Goal: Check status: Check status

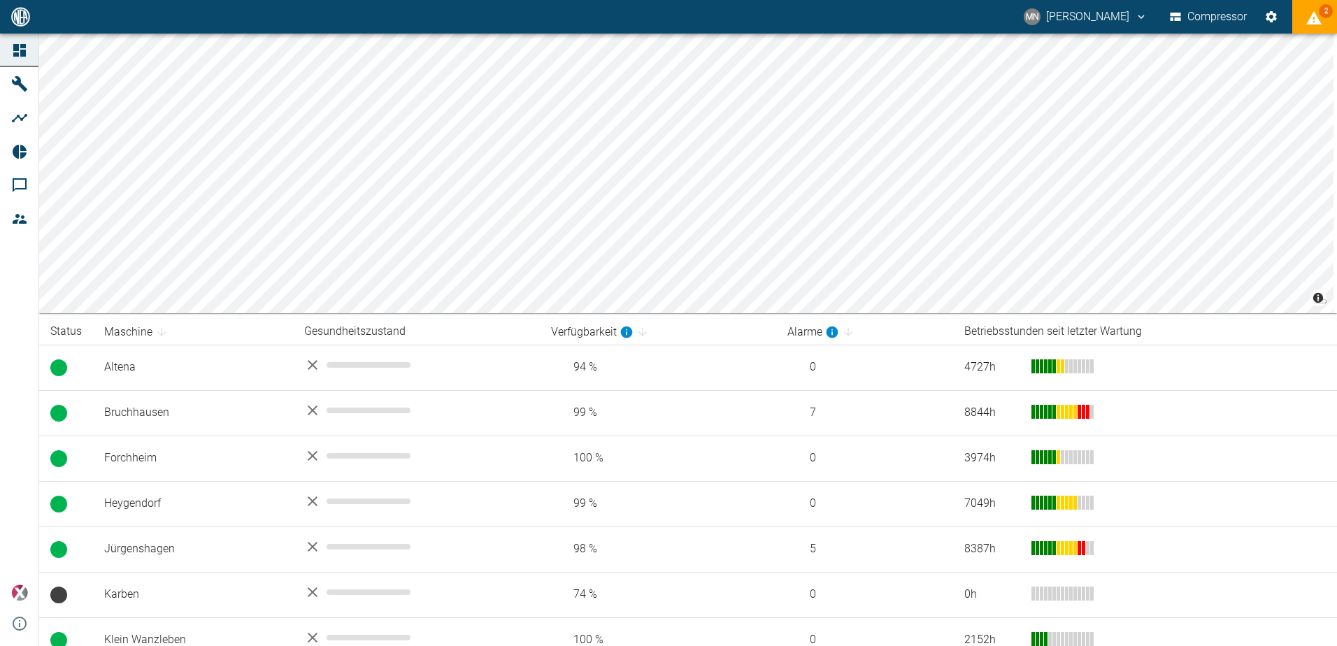
click at [1317, 13] on icon "displayAlerts" at bounding box center [1313, 18] width 17 height 17
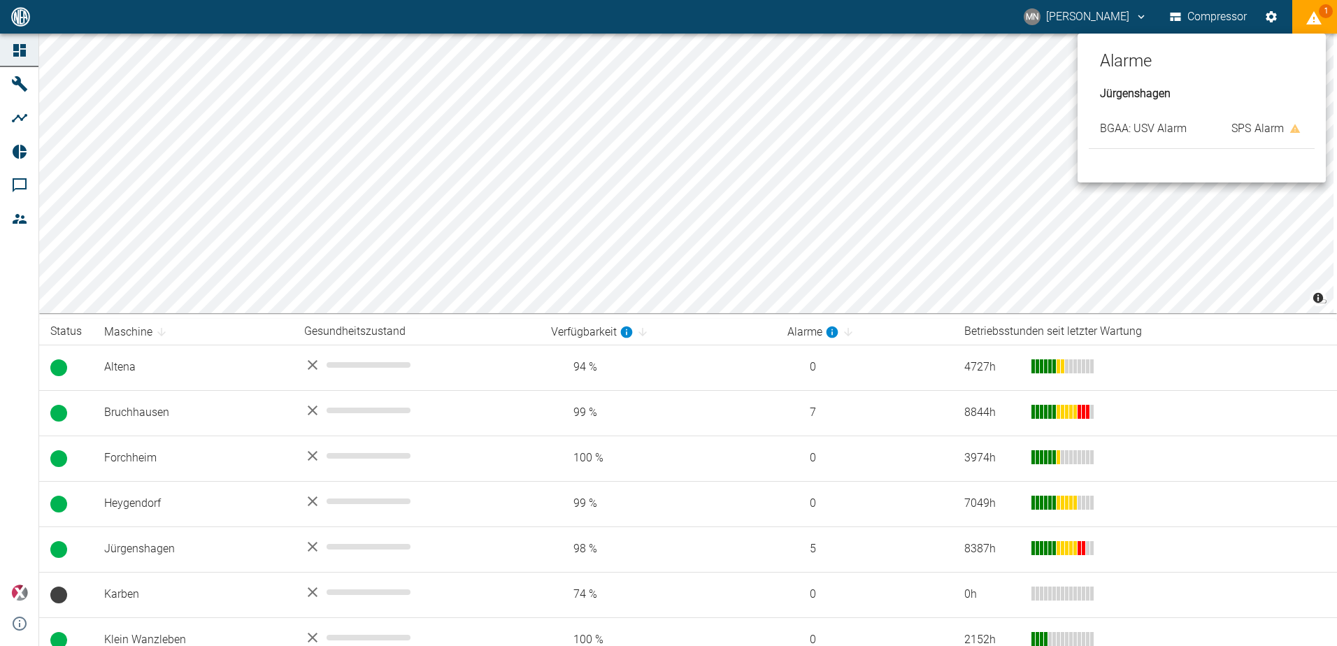
click at [37, 457] on div at bounding box center [668, 323] width 1337 height 646
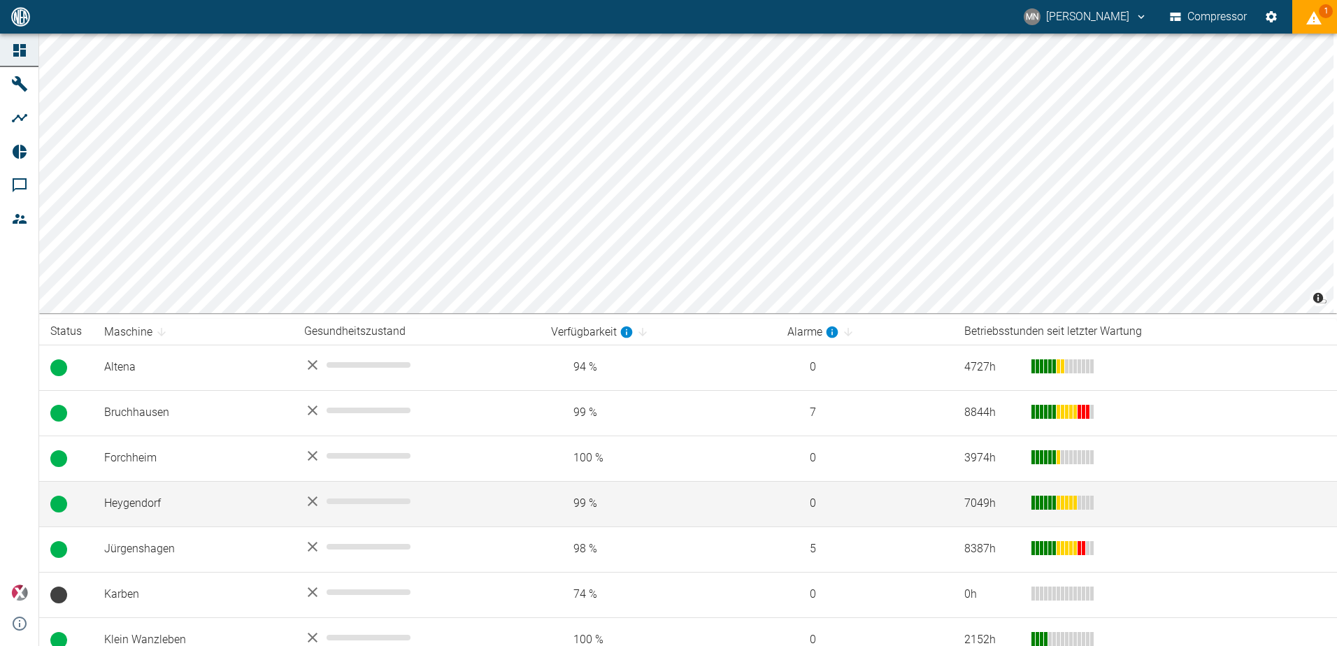
scroll to position [336, 0]
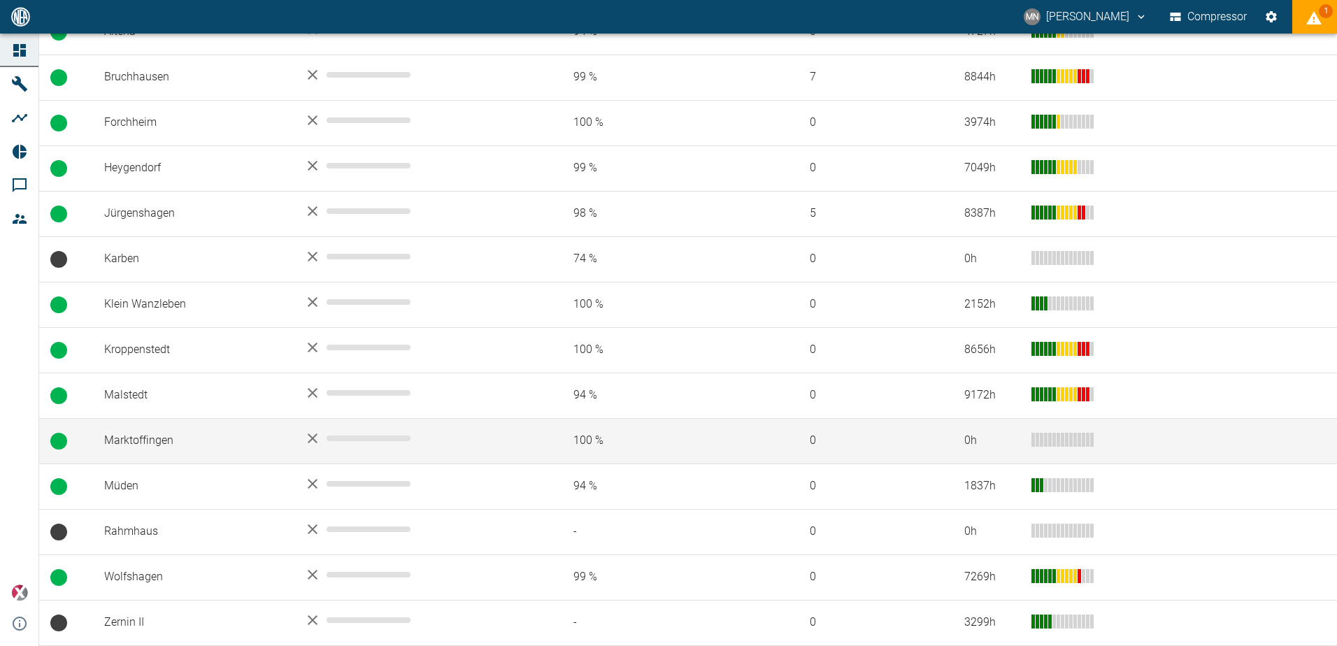
click at [209, 454] on td "Marktoffingen" at bounding box center [193, 440] width 200 height 45
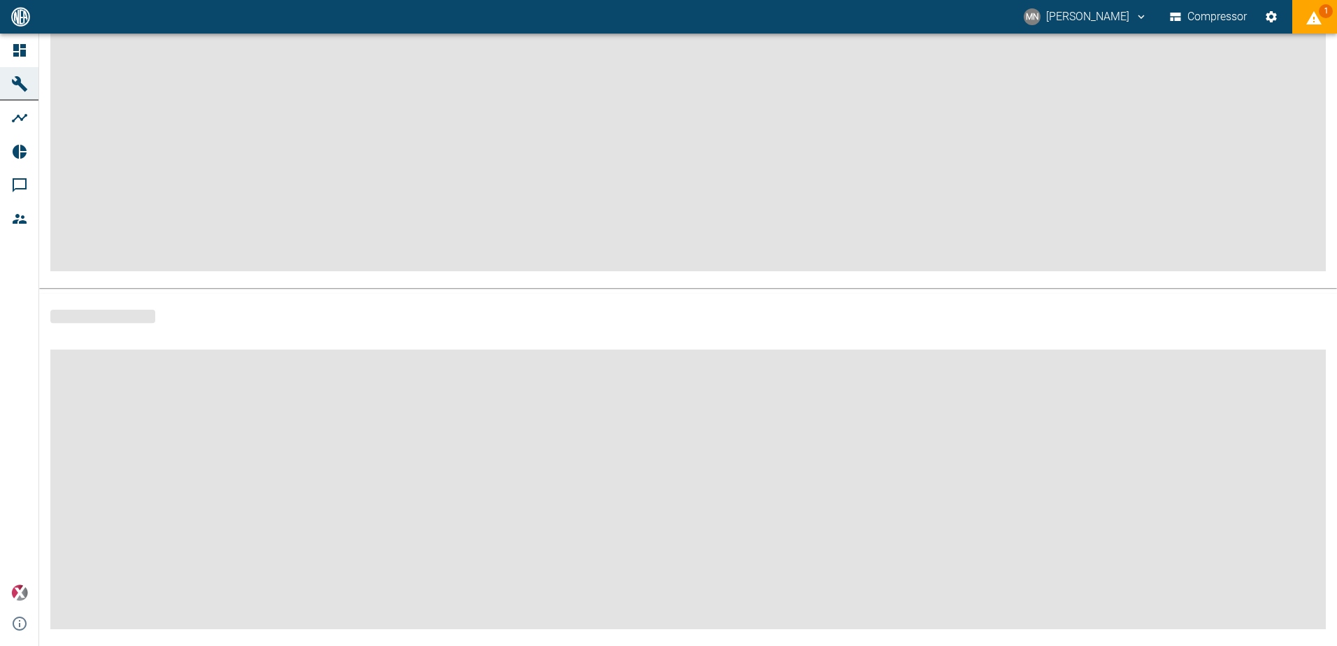
scroll to position [168, 0]
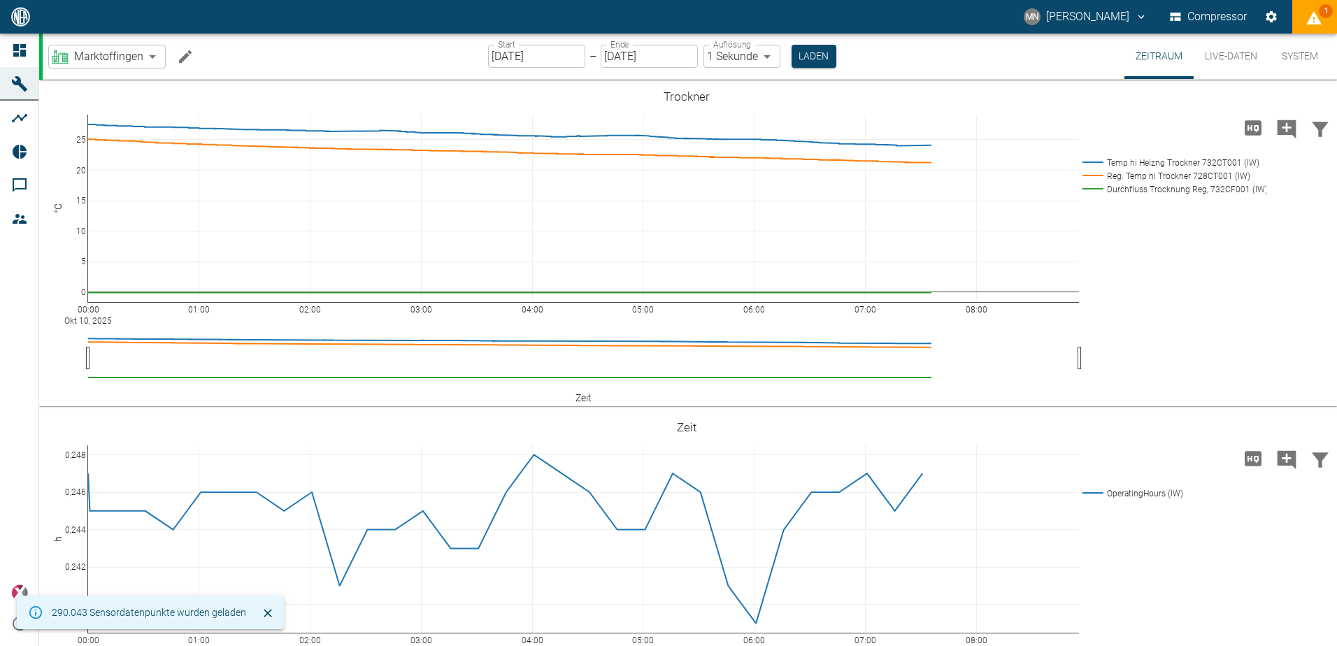
click at [570, 55] on input "[DATE]" at bounding box center [536, 56] width 97 height 23
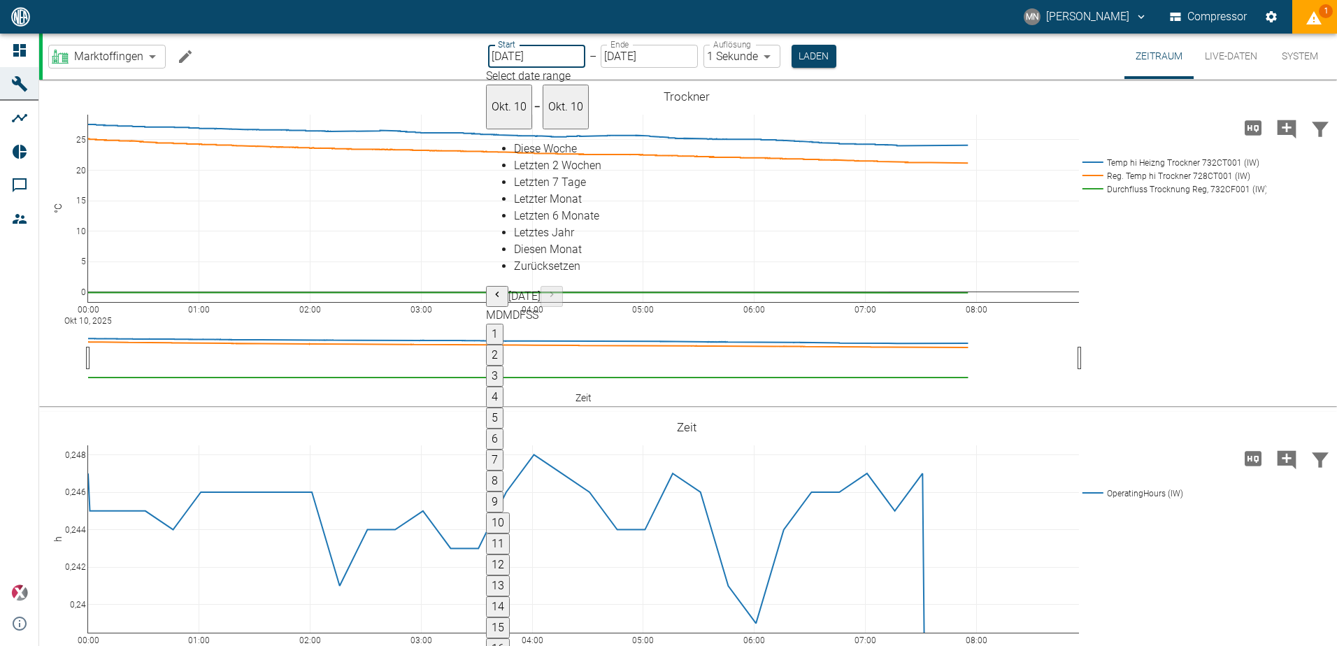
type input "[DATE]"
type input "2min"
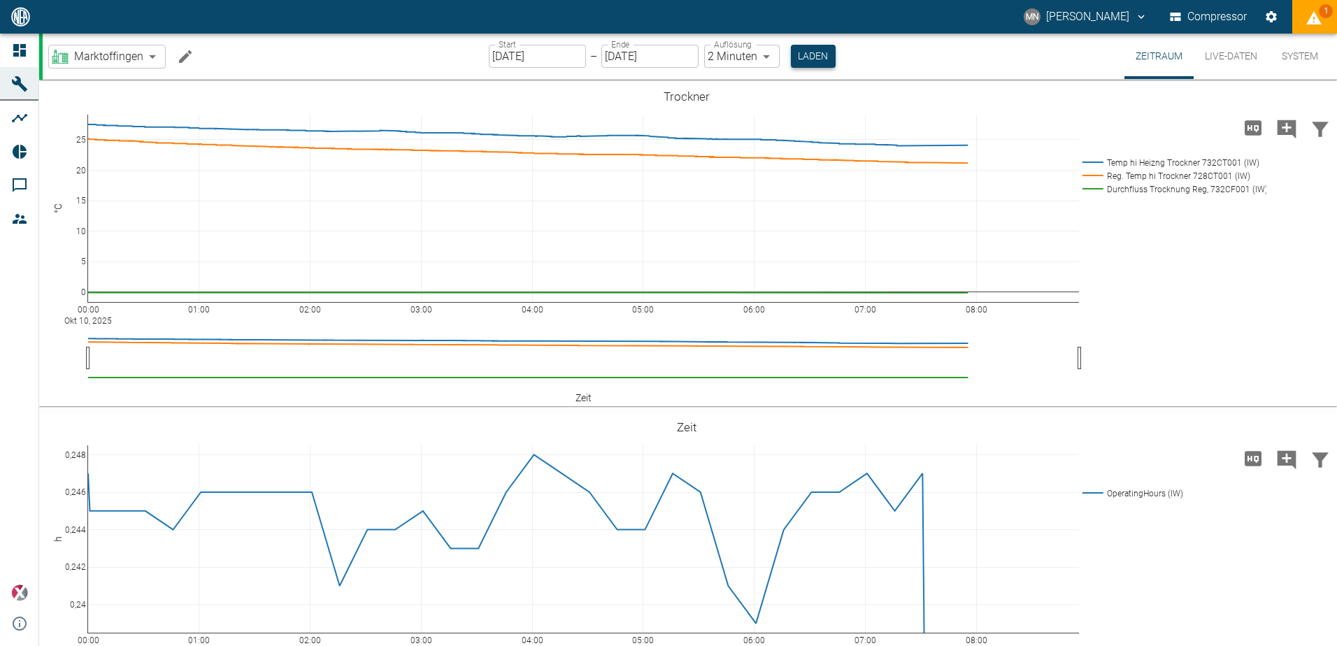
click at [812, 59] on button "Laden" at bounding box center [813, 56] width 45 height 23
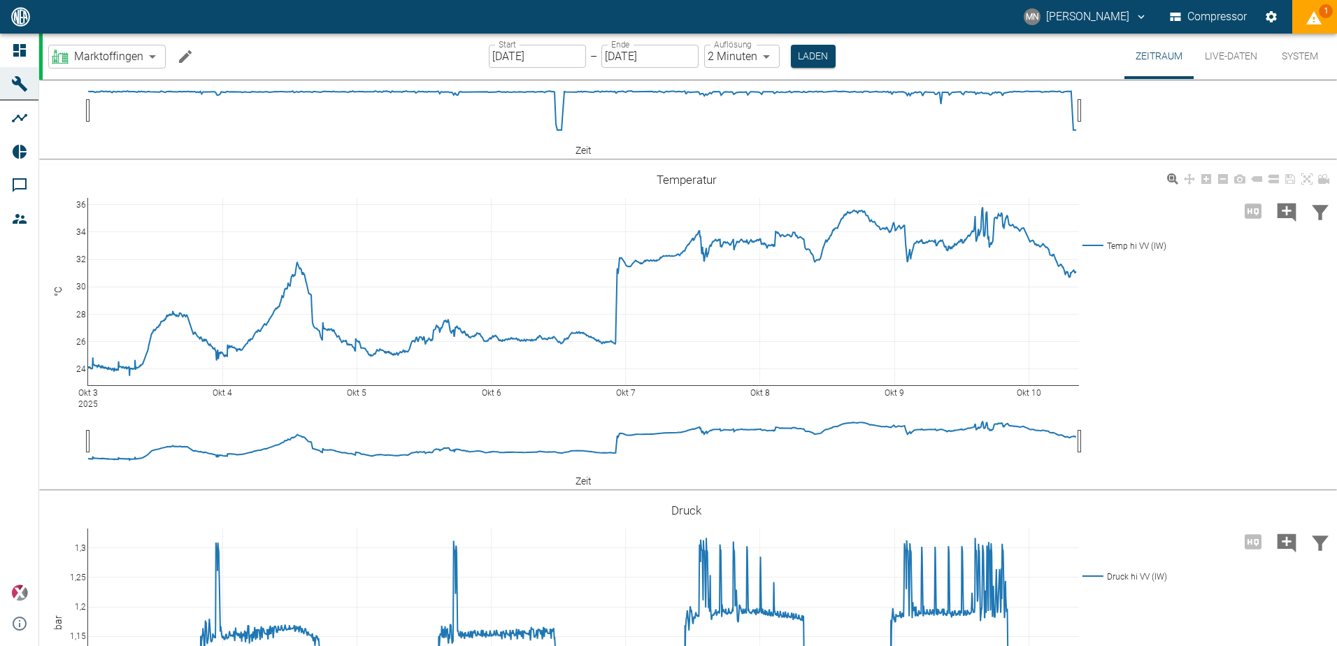
scroll to position [559, 0]
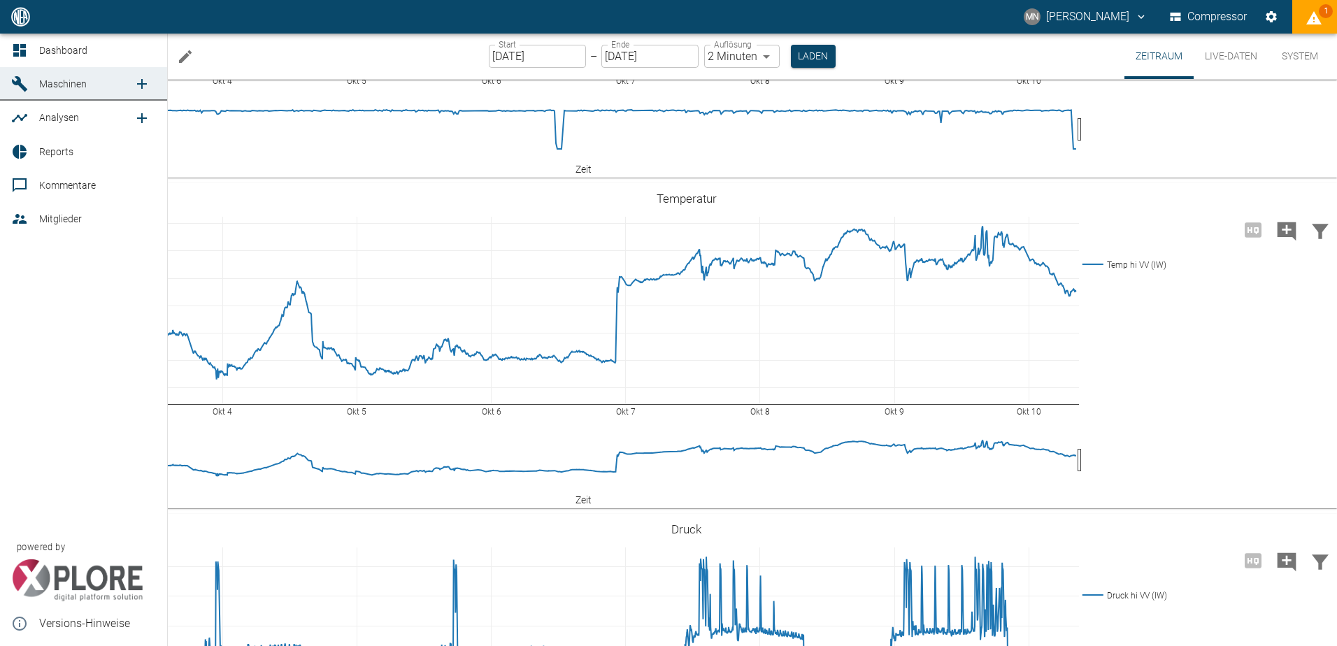
click at [15, 82] on icon at bounding box center [19, 83] width 15 height 15
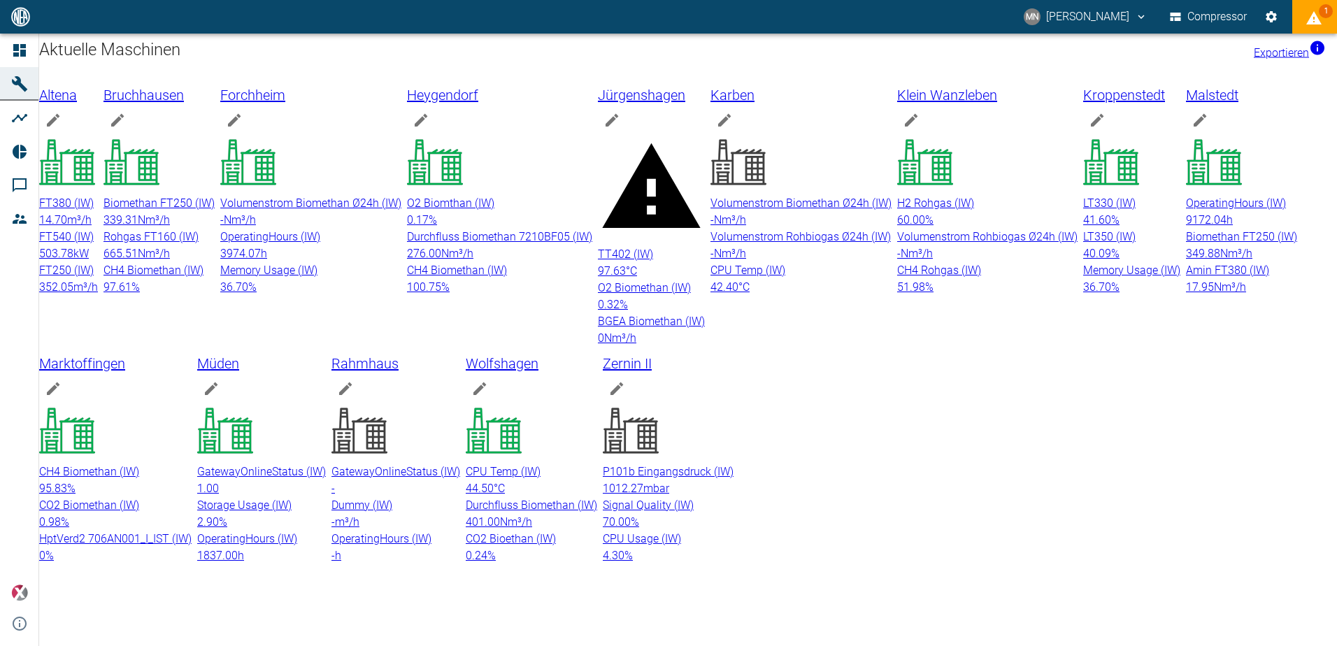
scroll to position [103, 0]
click at [460, 352] on div "Rahmhaus" at bounding box center [395, 377] width 129 height 50
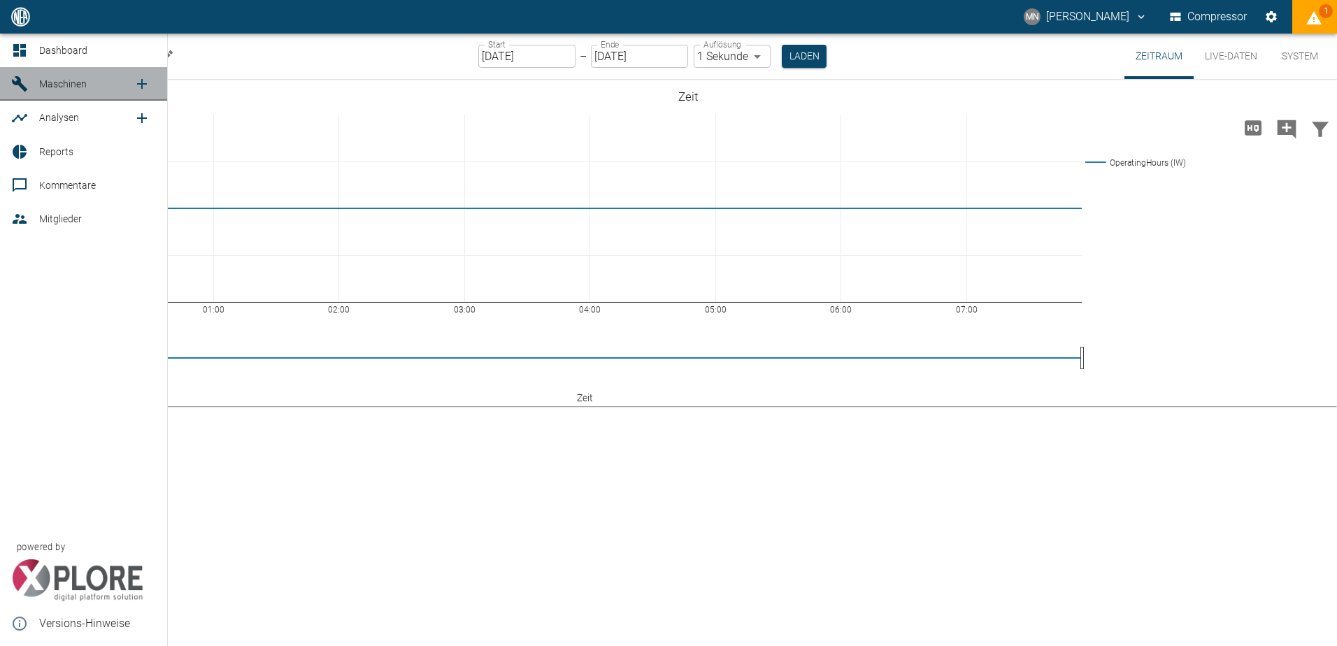
click at [41, 84] on span "Maschinen" at bounding box center [63, 83] width 48 height 11
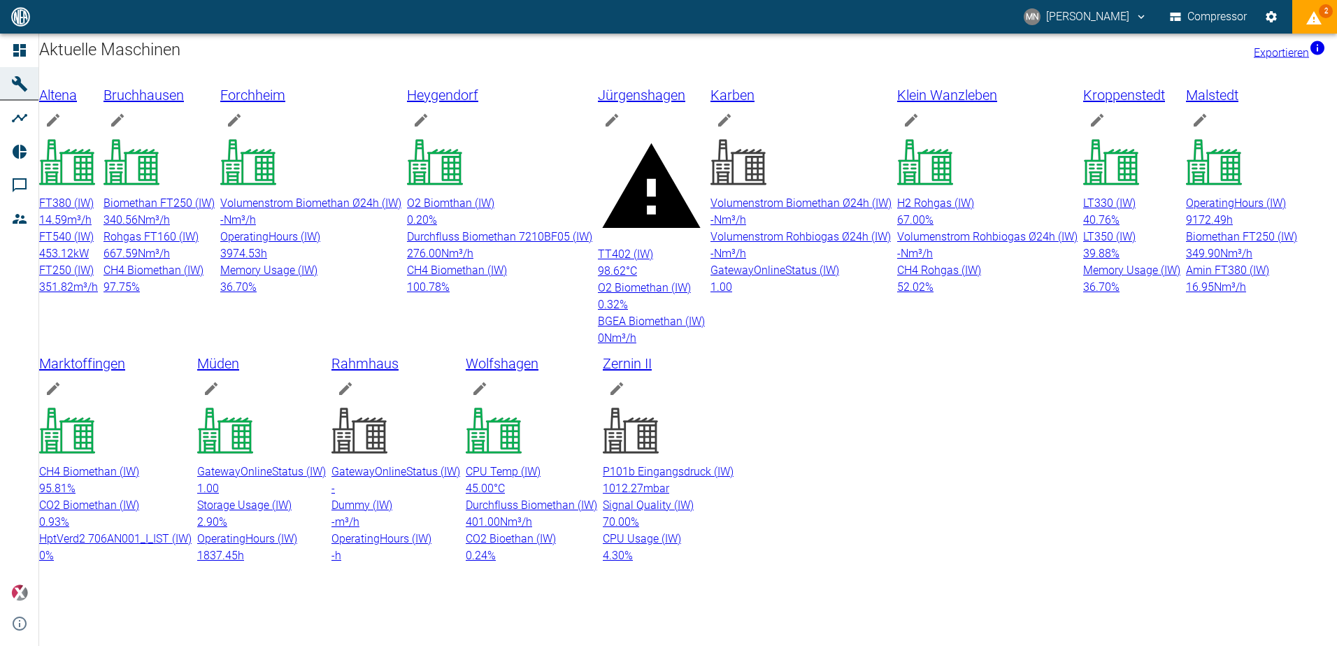
click at [192, 375] on p "Marktoffingen" at bounding box center [115, 363] width 152 height 22
